Goal: Find specific page/section: Find specific page/section

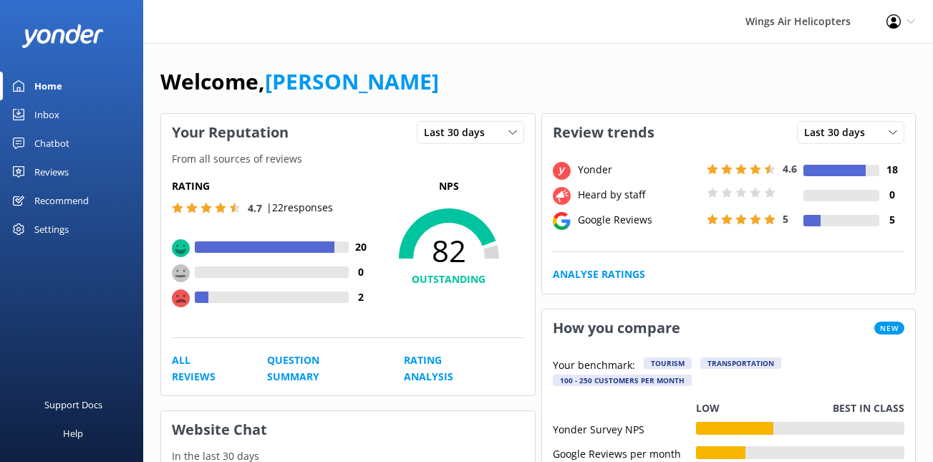
click at [64, 171] on div "Reviews" at bounding box center [51, 171] width 34 height 29
